Goal: Obtain resource: Obtain resource

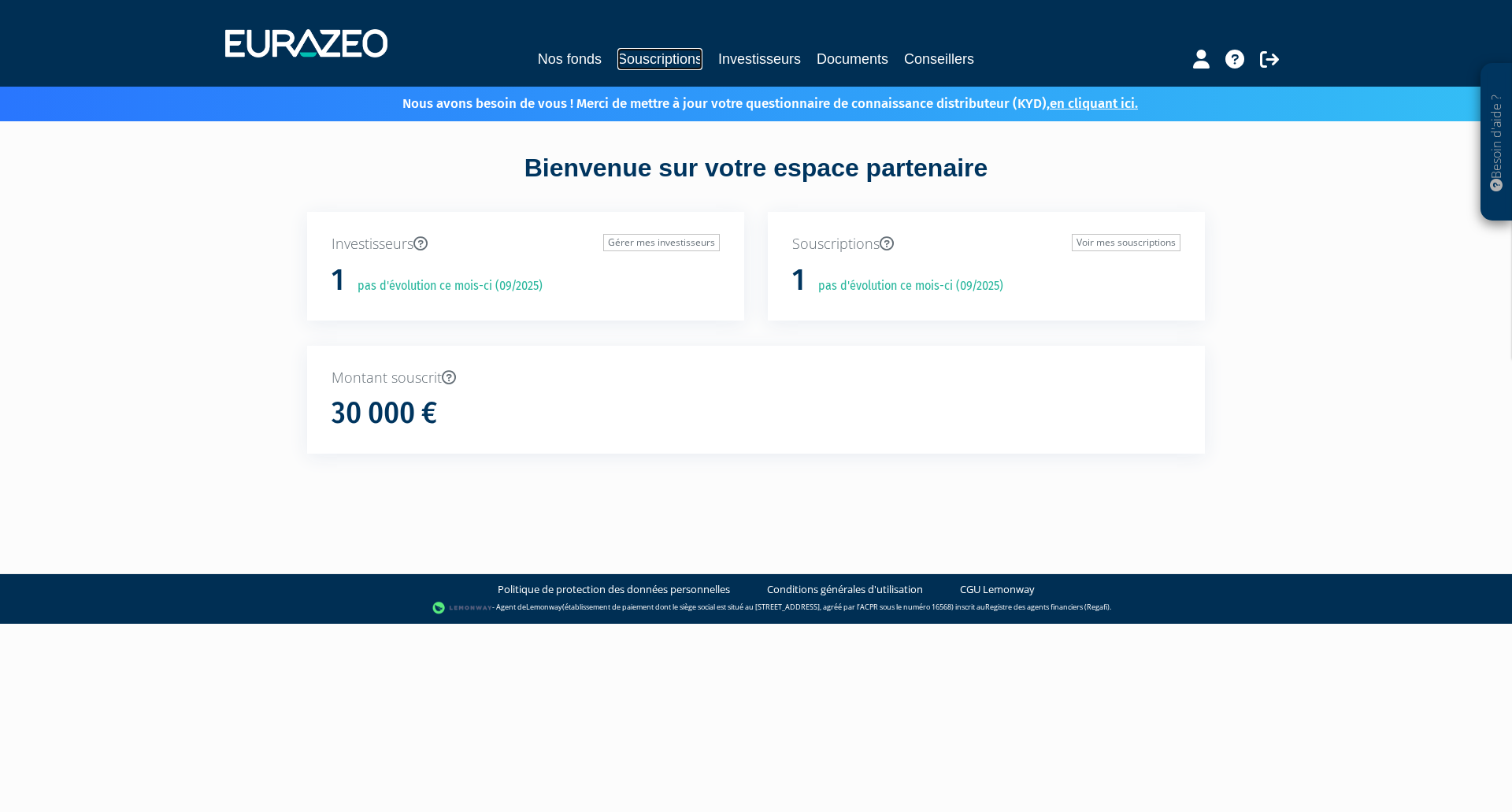
click at [684, 57] on link "Souscriptions" at bounding box center [660, 59] width 85 height 22
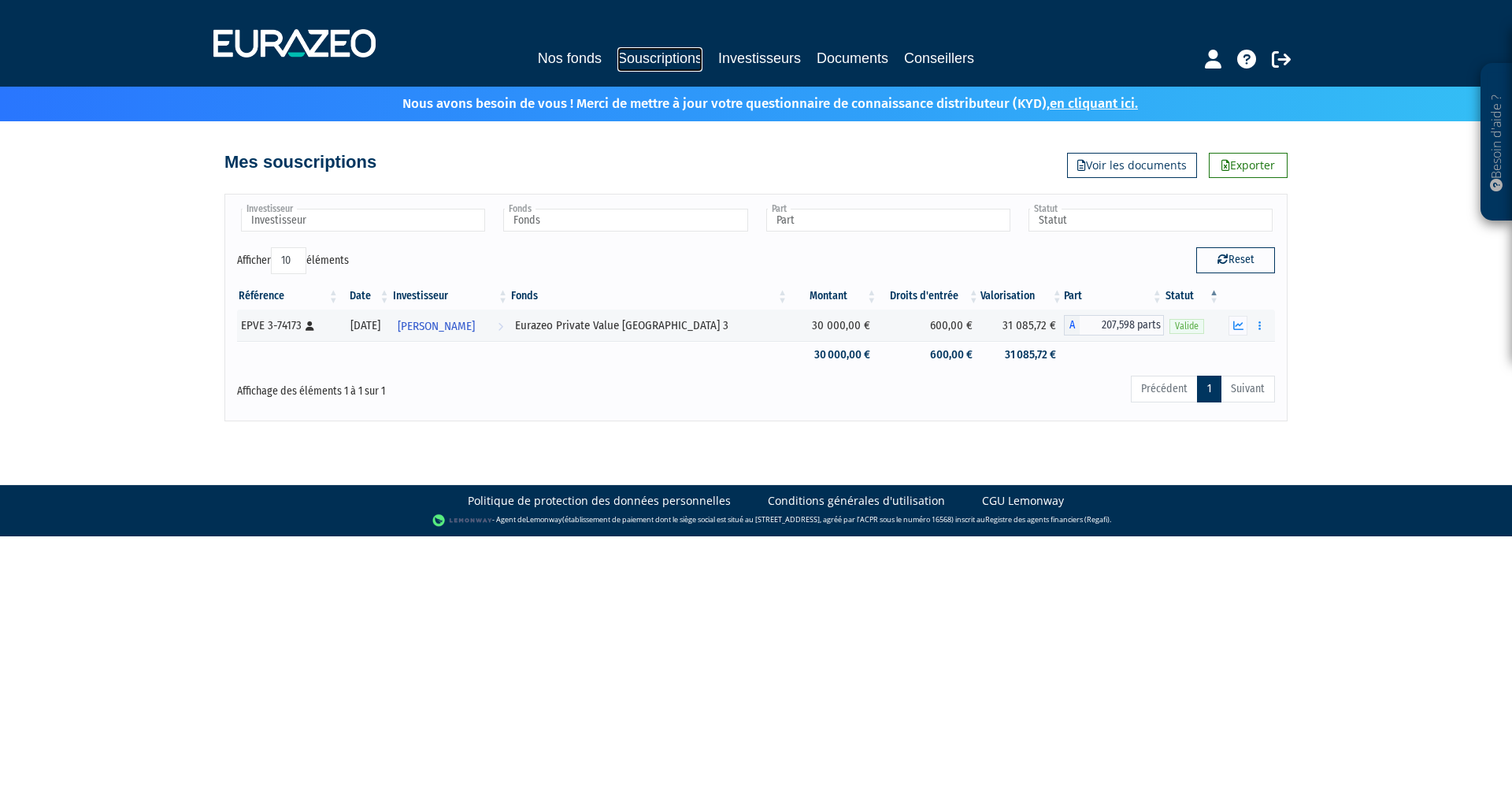
click at [693, 63] on link "Souscriptions" at bounding box center [660, 59] width 85 height 25
click at [556, 63] on link "Nos fonds" at bounding box center [569, 58] width 63 height 22
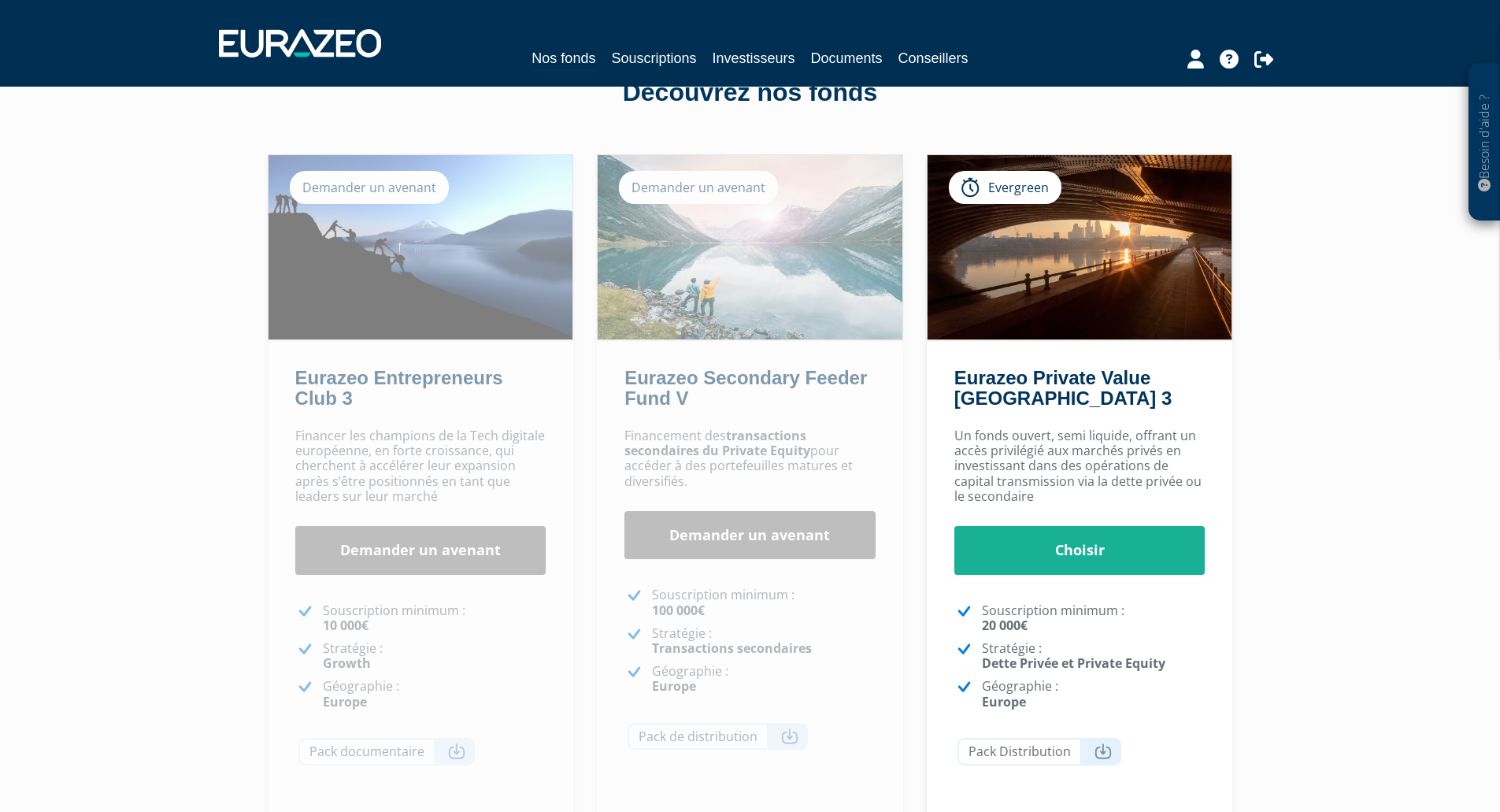
scroll to position [237, 0]
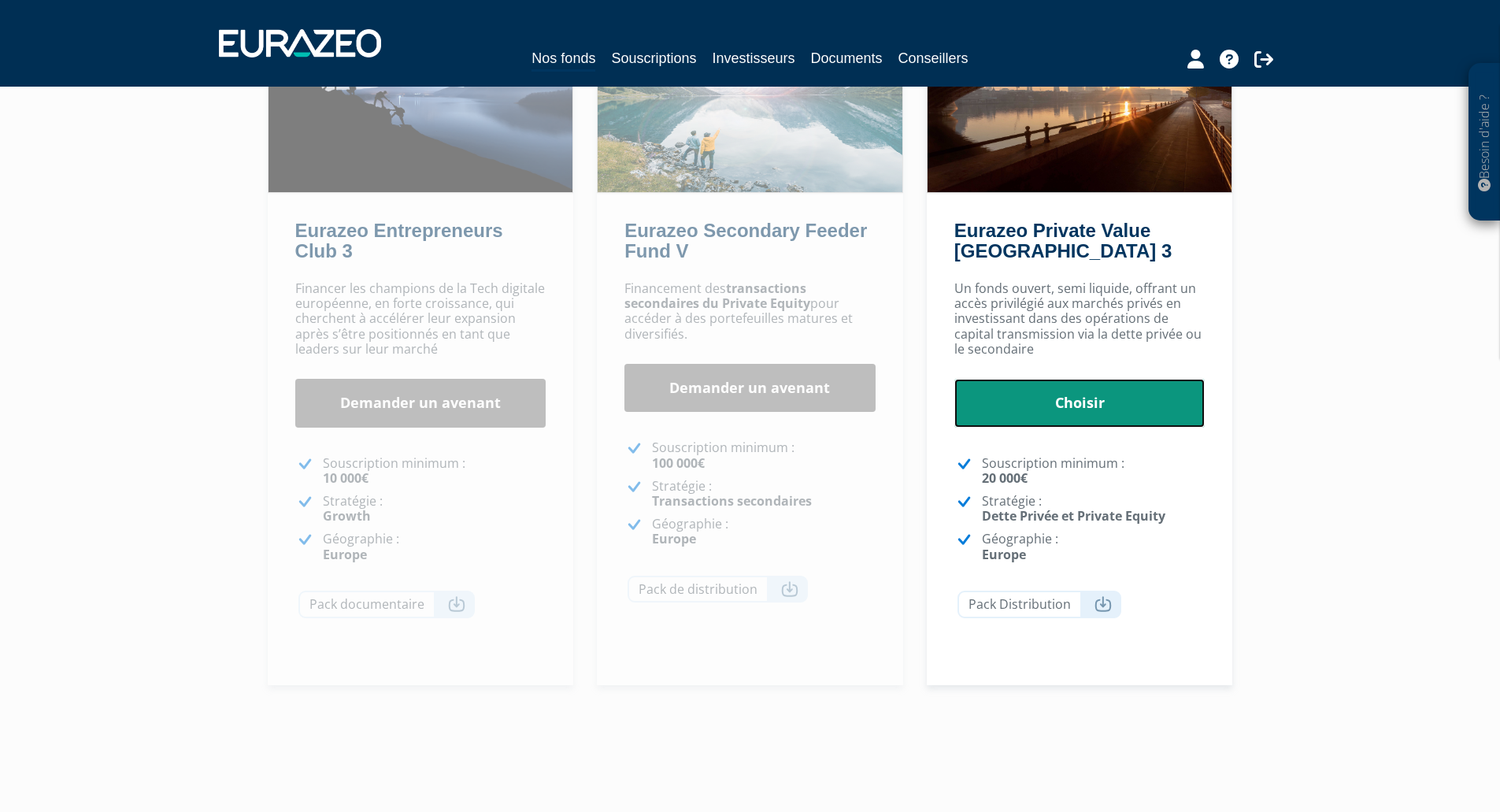
click at [1045, 392] on link "Choisir" at bounding box center [1080, 402] width 252 height 49
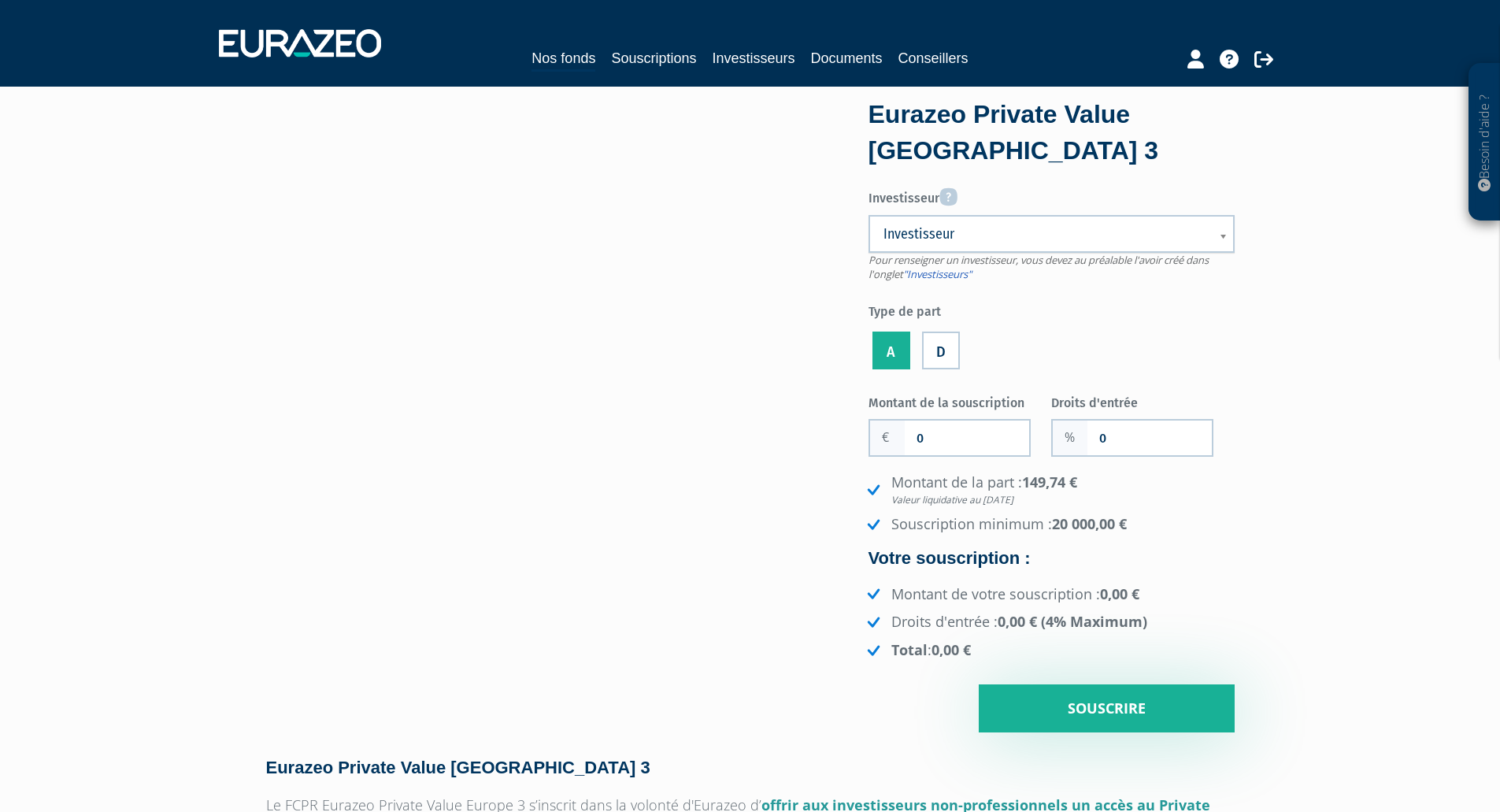
scroll to position [79, 0]
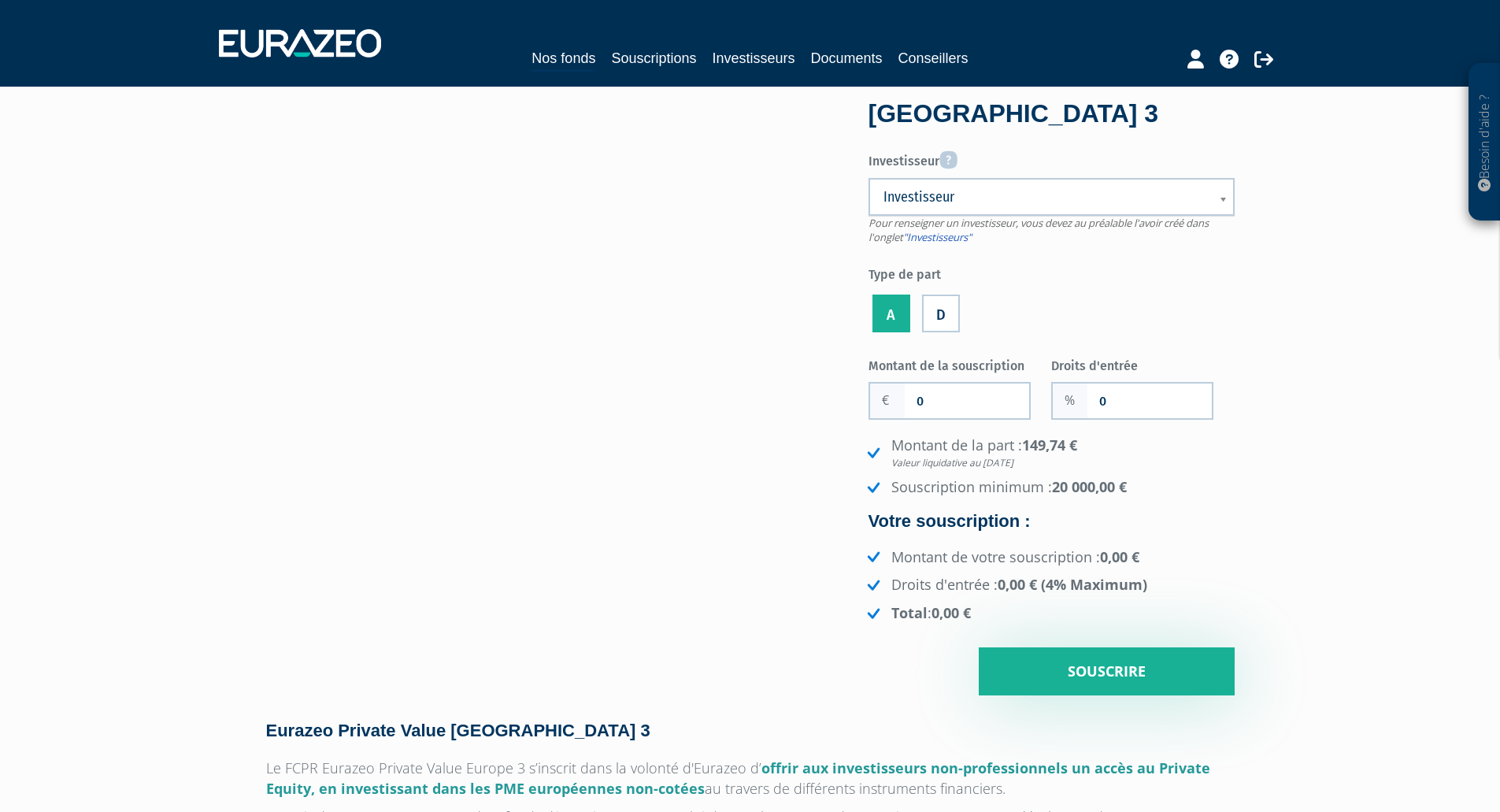
click at [946, 316] on label "D" at bounding box center [941, 313] width 38 height 38
click at [0, 0] on input "D" at bounding box center [0, 0] width 0 height 0
click at [895, 309] on label "A" at bounding box center [891, 313] width 38 height 38
click at [0, 0] on input "A" at bounding box center [0, 0] width 0 height 0
click at [944, 315] on label "D" at bounding box center [941, 313] width 38 height 38
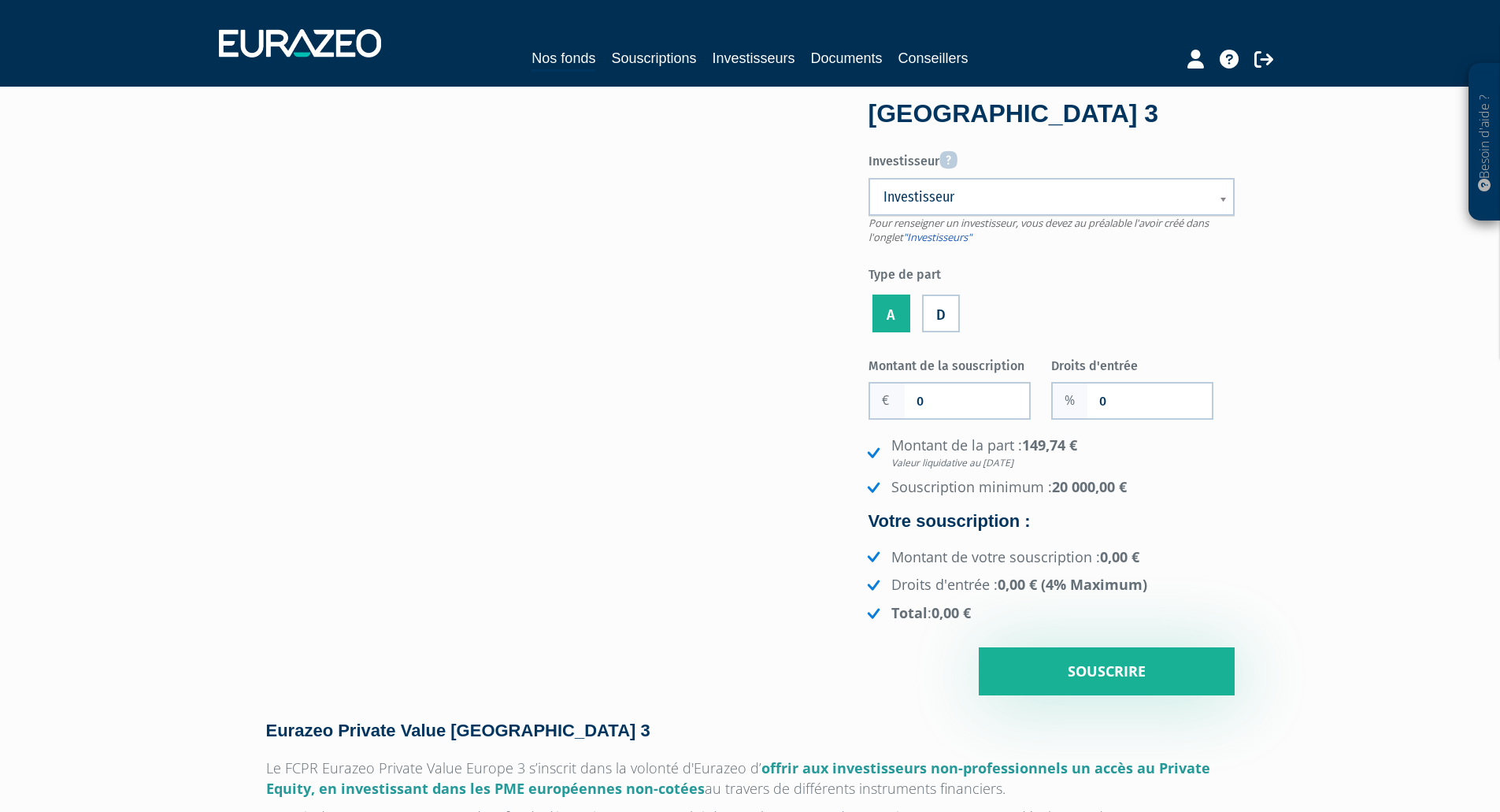
click at [0, 0] on input "D" at bounding box center [0, 0] width 0 height 0
click at [902, 308] on label "A" at bounding box center [891, 313] width 38 height 38
click at [0, 0] on input "A" at bounding box center [0, 0] width 0 height 0
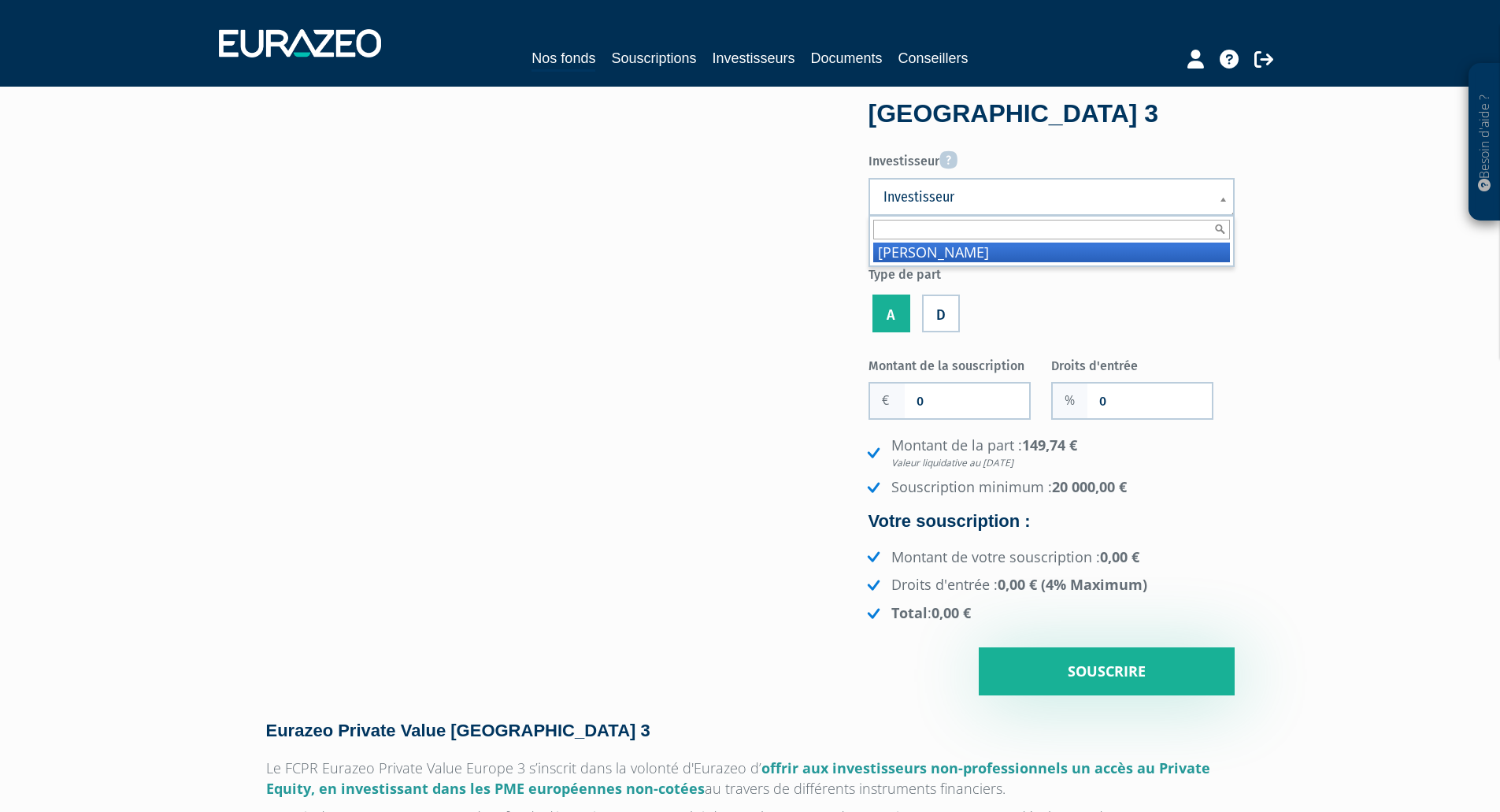
click at [929, 207] on link "Investisseur" at bounding box center [1051, 197] width 366 height 38
click at [931, 200] on span "Investisseur" at bounding box center [1042, 196] width 316 height 19
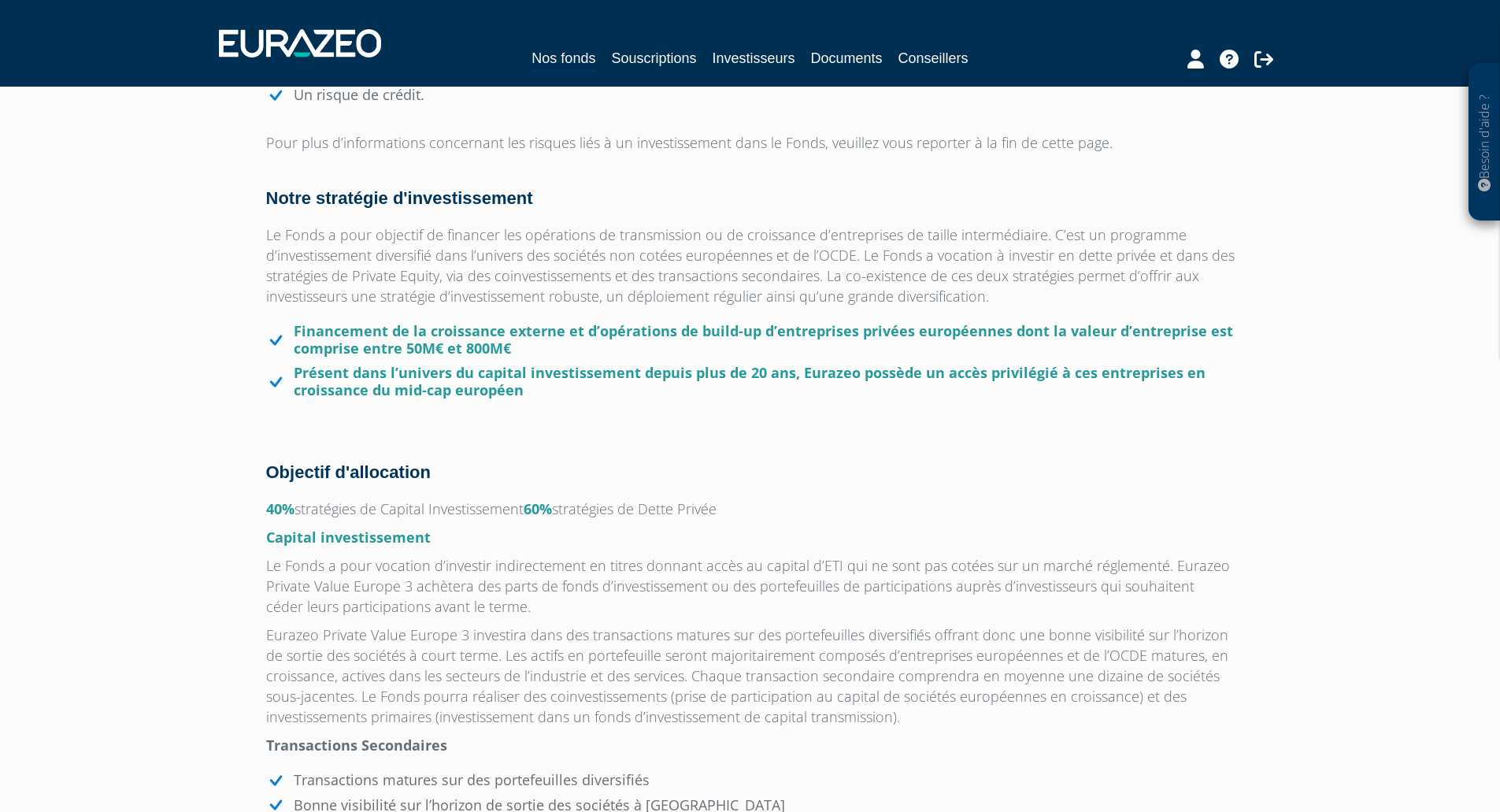
scroll to position [787, 0]
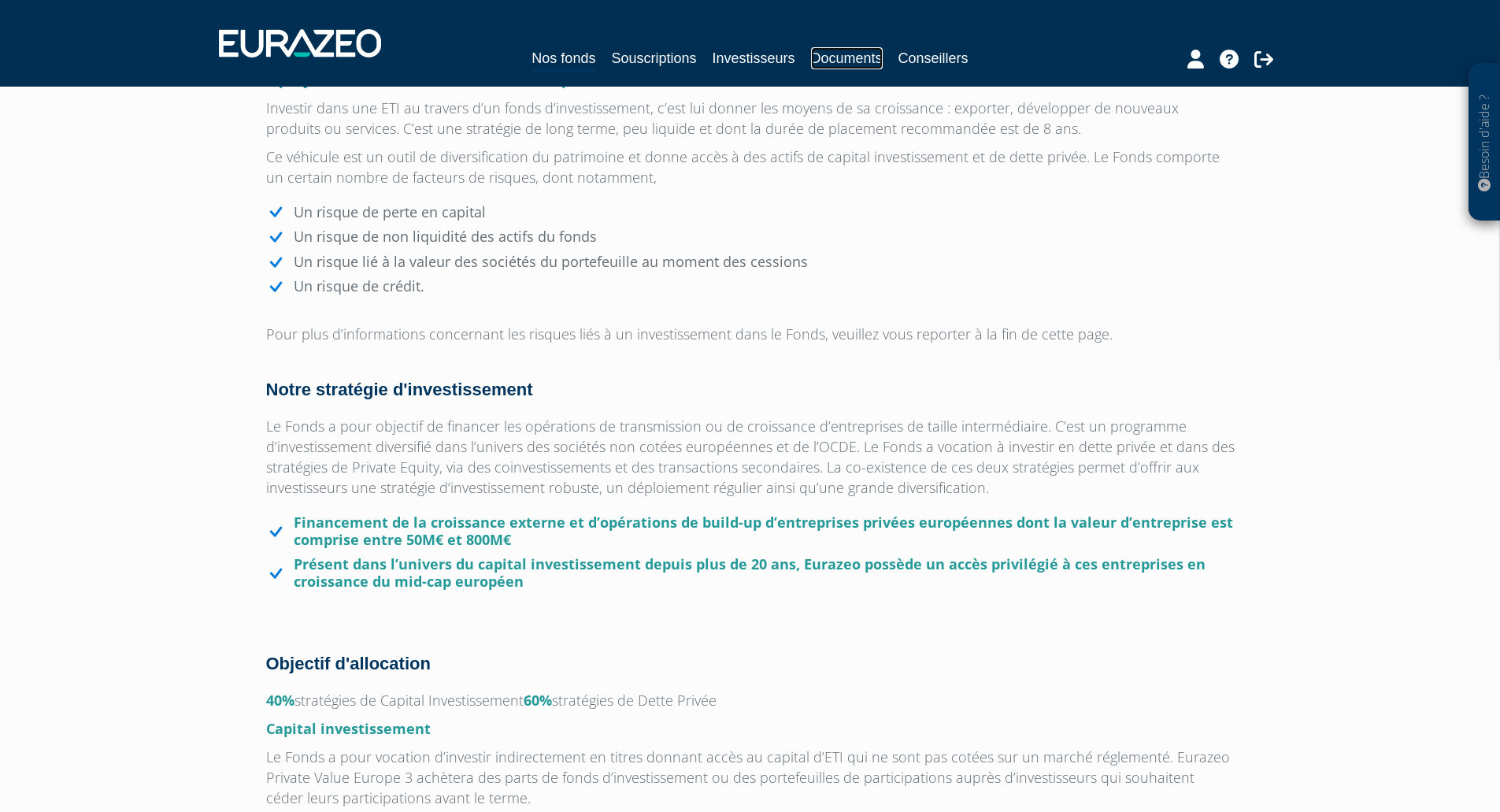
click at [864, 55] on link "Documents" at bounding box center [847, 58] width 72 height 22
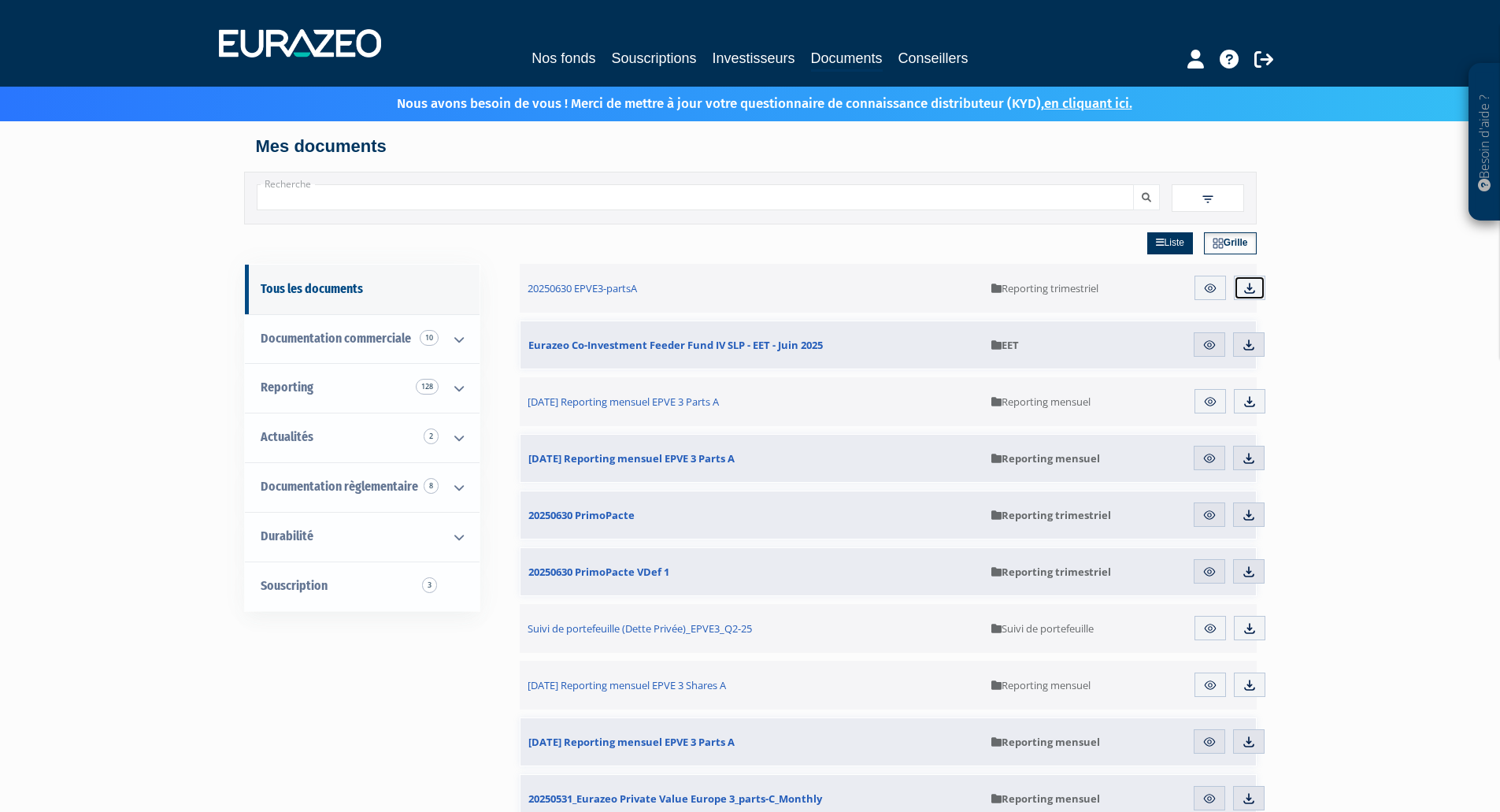
click at [1254, 284] on img at bounding box center [1249, 288] width 14 height 14
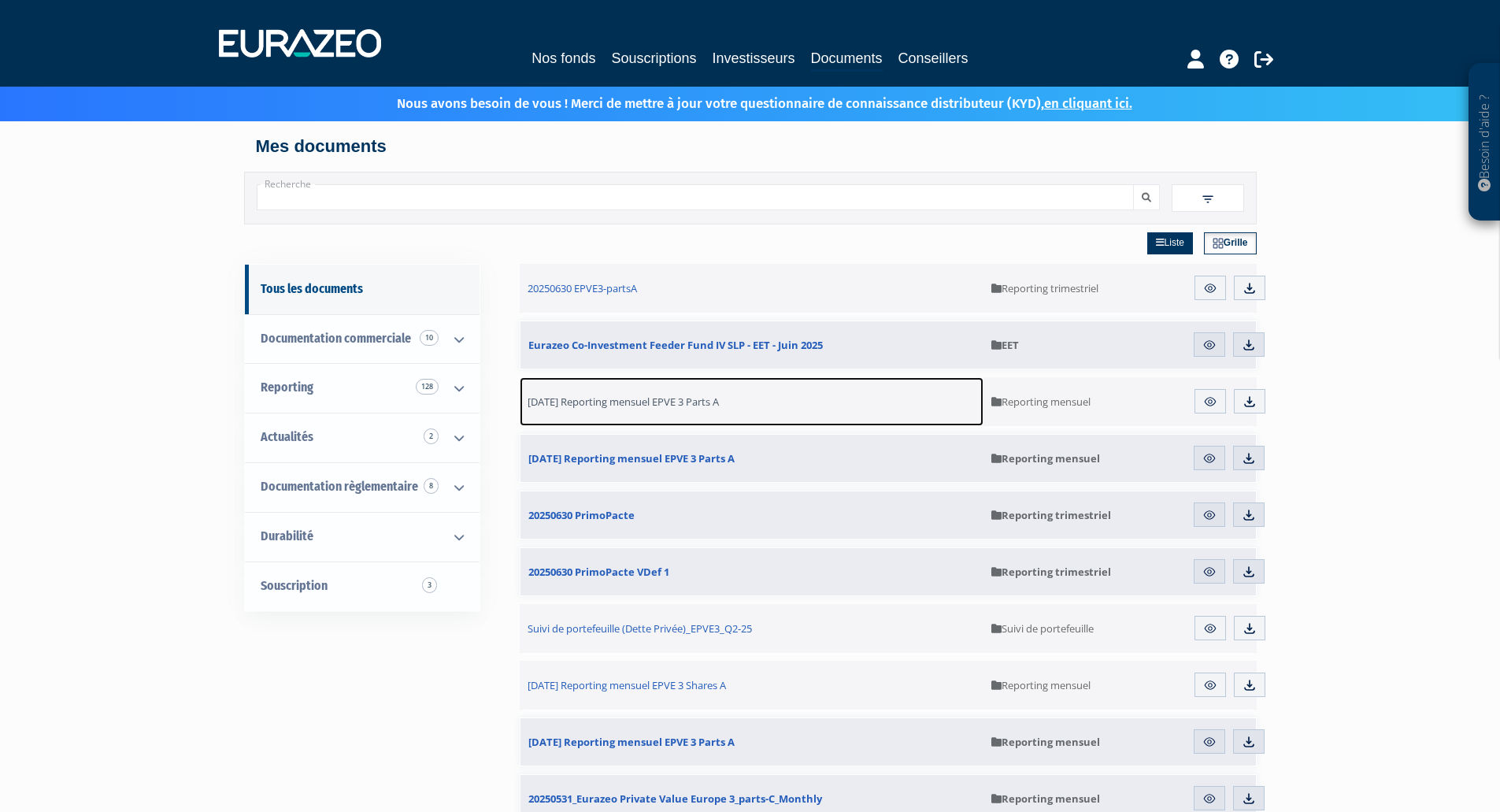
click at [650, 409] on link "31.07.2025 Reporting mensuel EPVE 3 Parts A" at bounding box center [752, 401] width 465 height 49
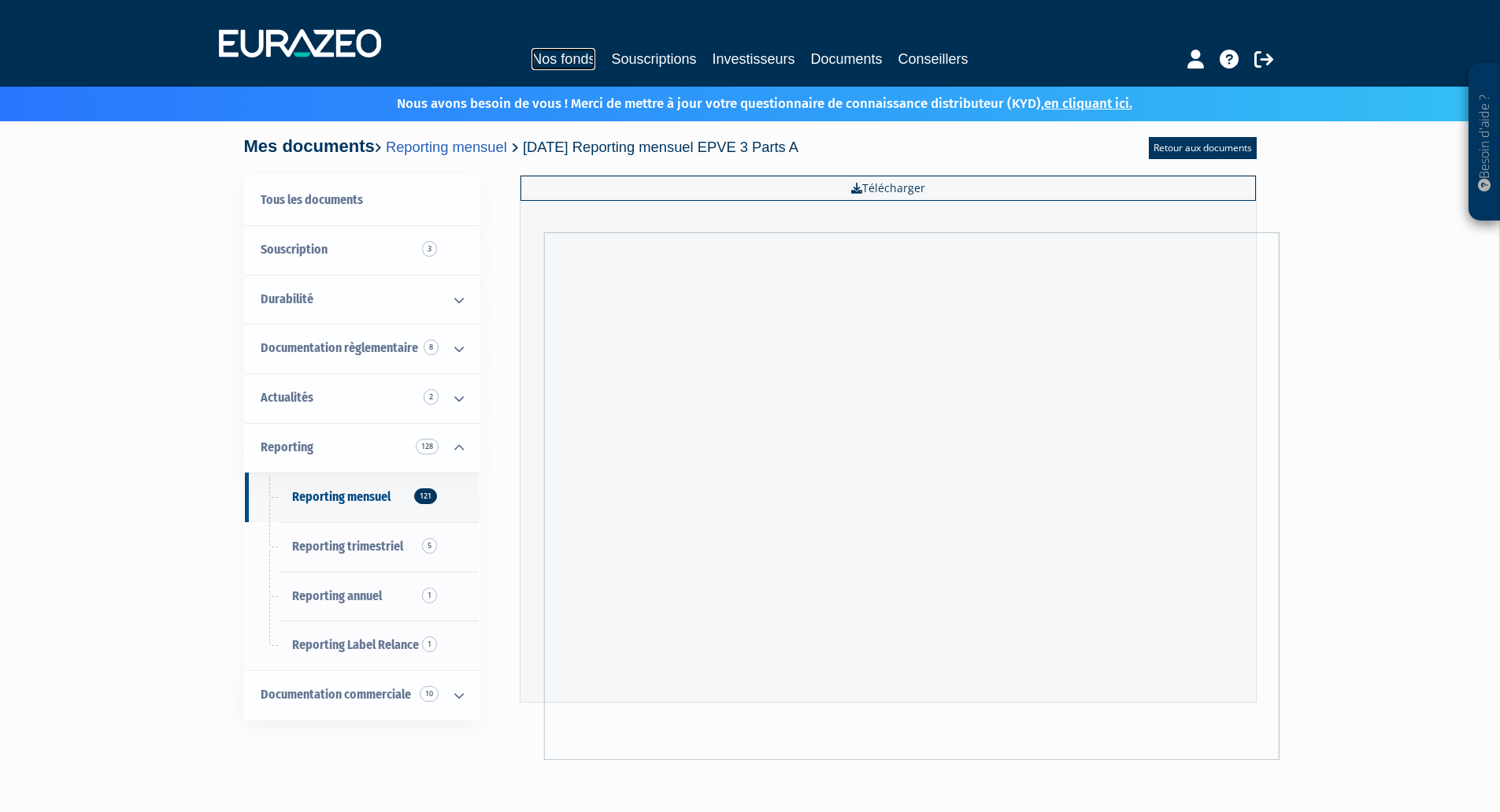
click at [581, 58] on link "Nos fonds" at bounding box center [563, 59] width 63 height 22
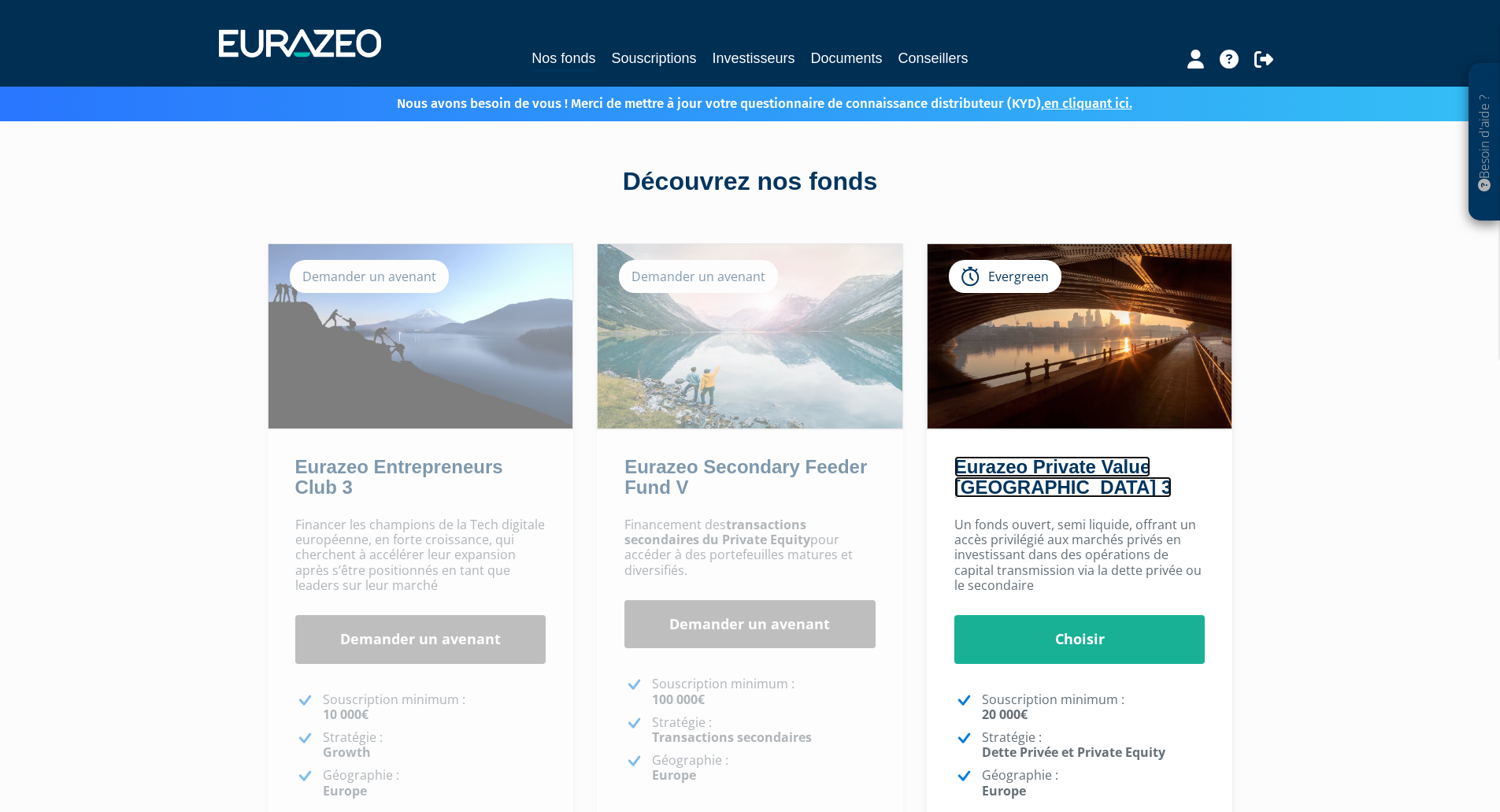
click at [1056, 458] on link "Eurazeo Private Value [GEOGRAPHIC_DATA] 3" at bounding box center [1064, 476] width 218 height 42
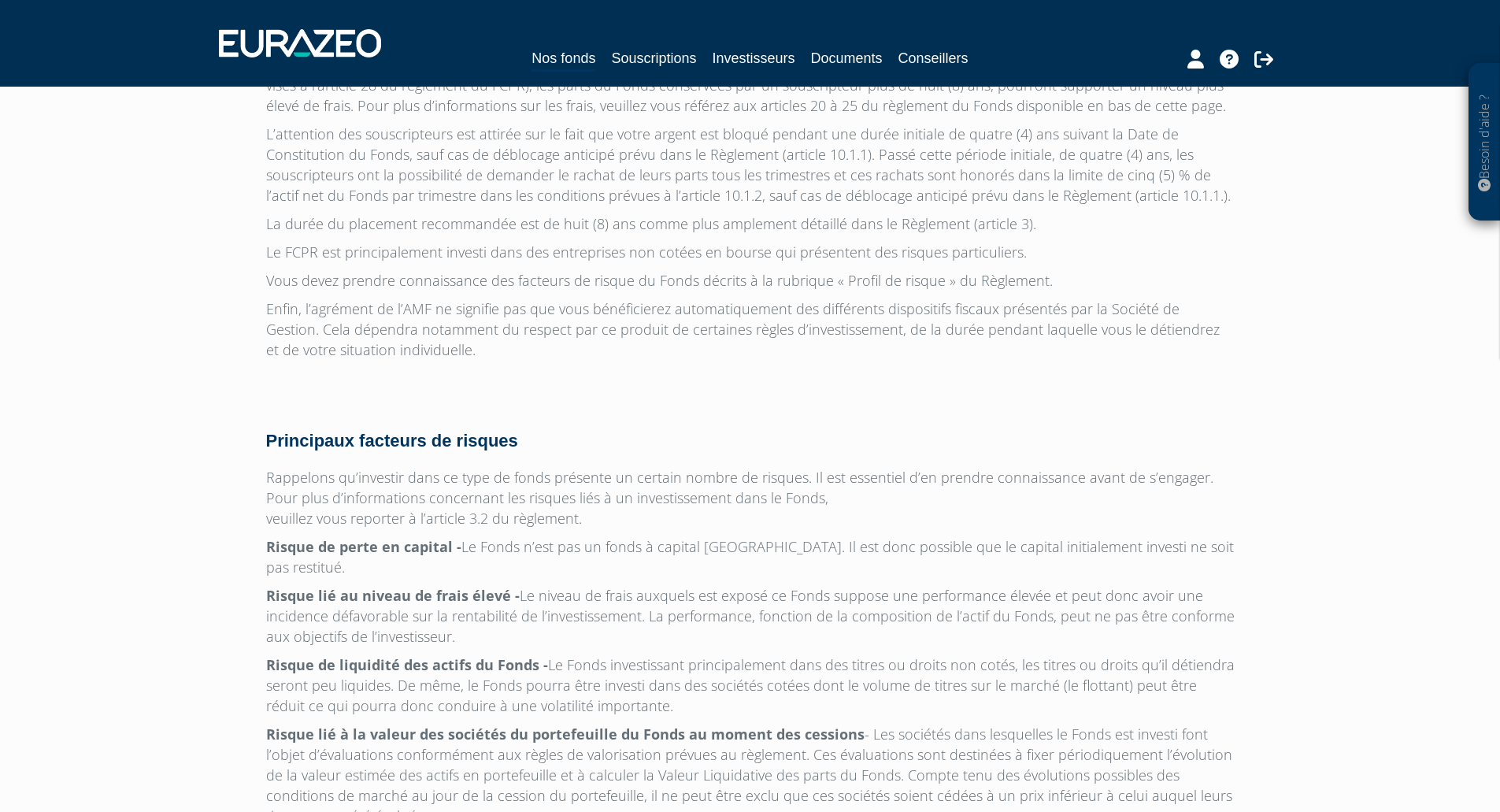
scroll to position [4908, 0]
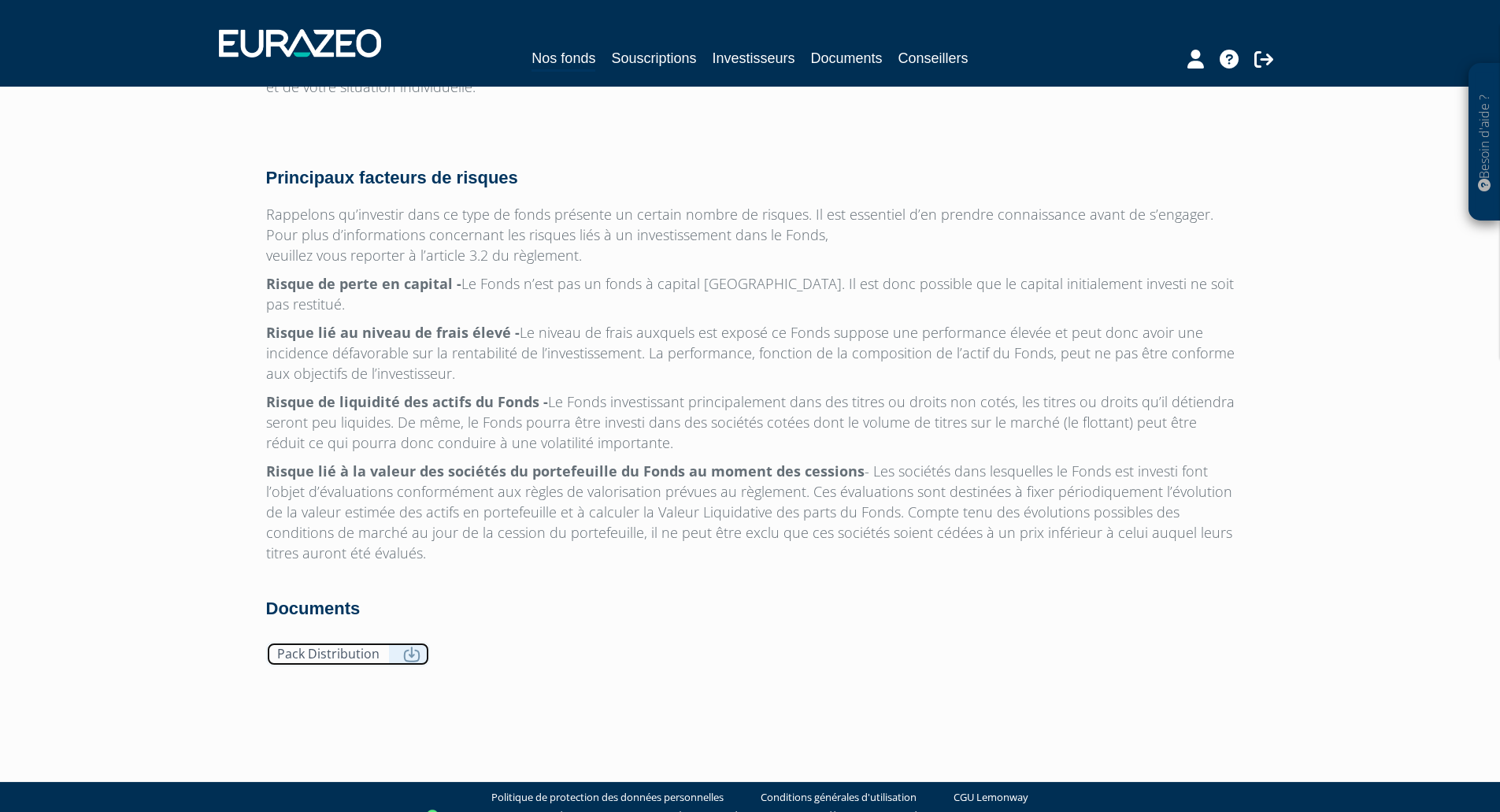
click at [385, 641] on link "Pack Distribution" at bounding box center [348, 654] width 164 height 25
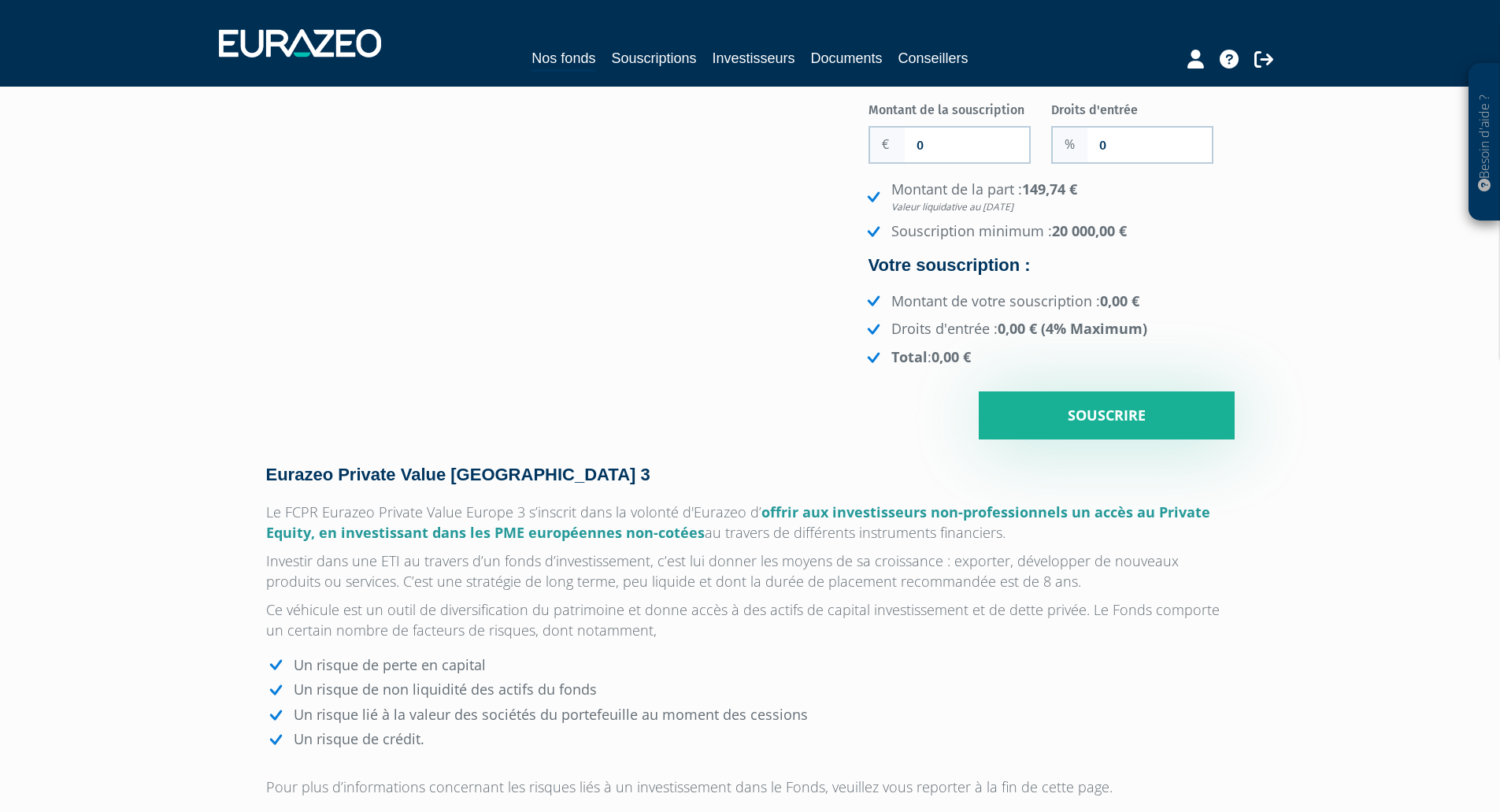
scroll to position [0, 0]
